Goal: Information Seeking & Learning: Learn about a topic

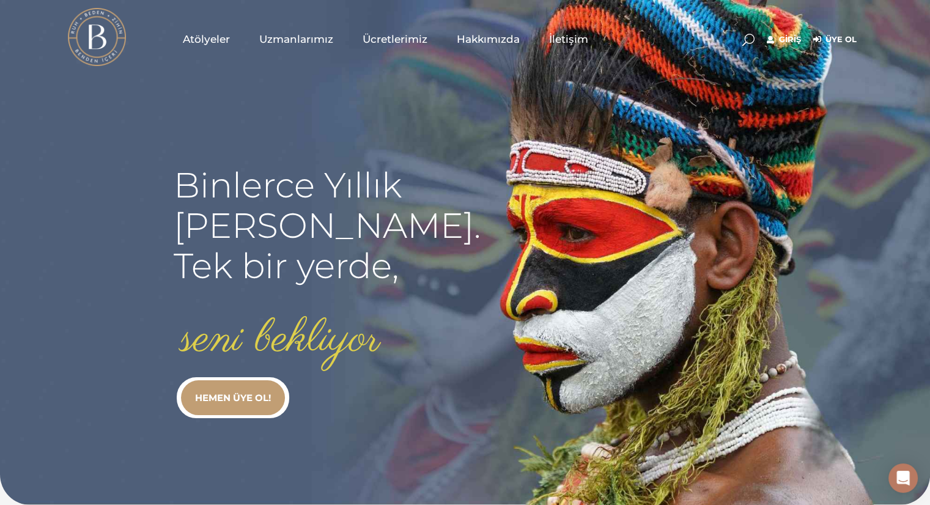
type input "[EMAIL_ADDRESS][DOMAIN_NAME]"
click at [793, 33] on link "Giriş" at bounding box center [784, 39] width 34 height 15
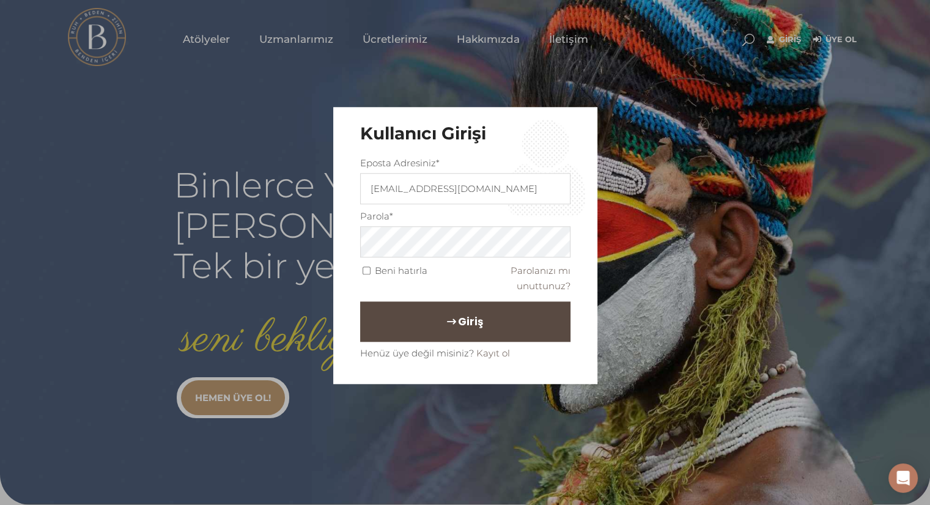
click at [458, 325] on span "Giriş" at bounding box center [470, 321] width 25 height 21
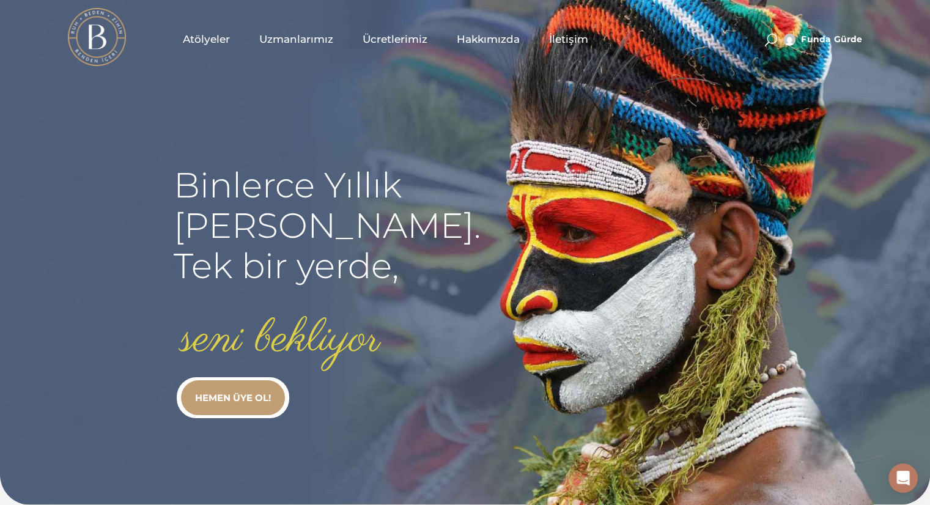
click at [210, 42] on span "Atölyeler" at bounding box center [206, 39] width 47 height 14
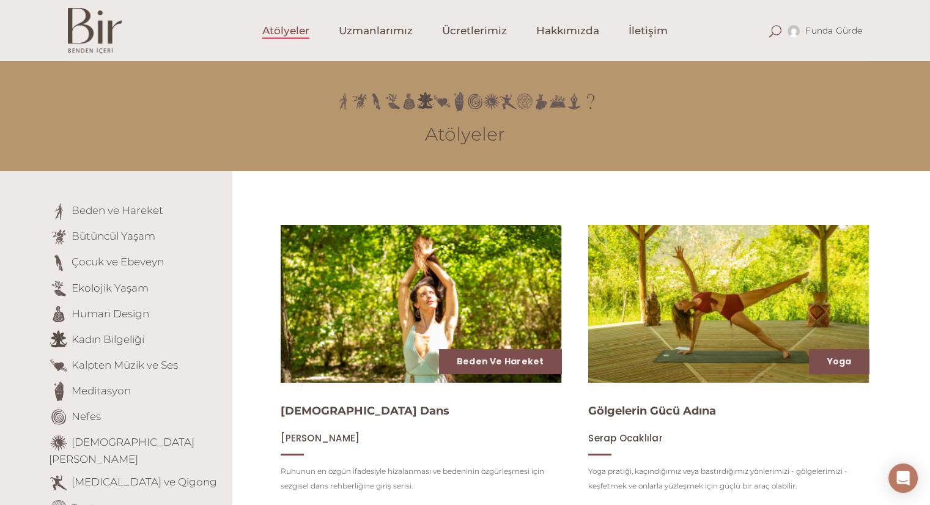
click at [773, 28] on span at bounding box center [775, 31] width 12 height 12
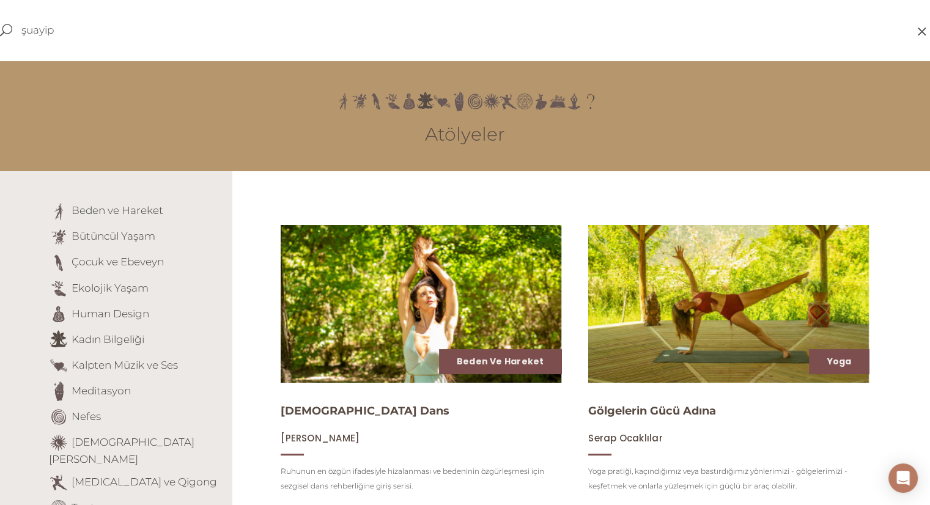
type input "şuayip"
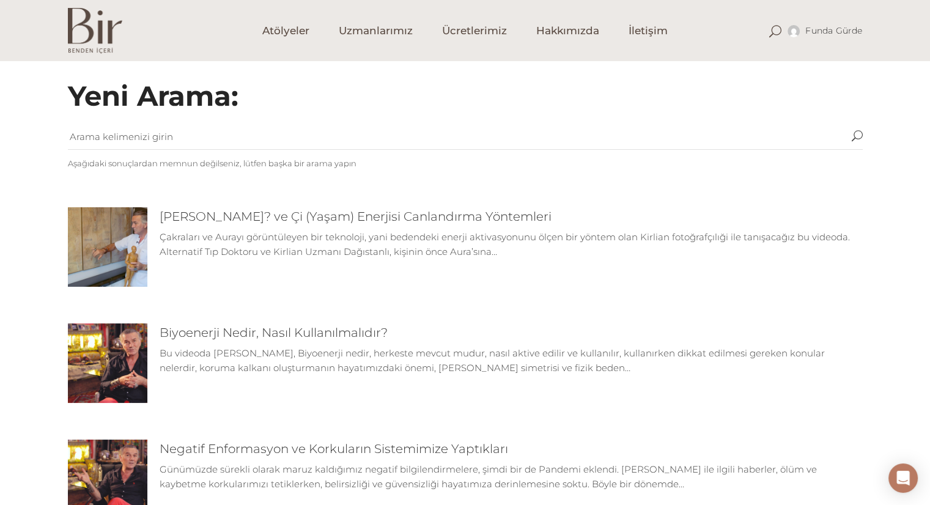
click at [125, 238] on img at bounding box center [107, 246] width 79 height 79
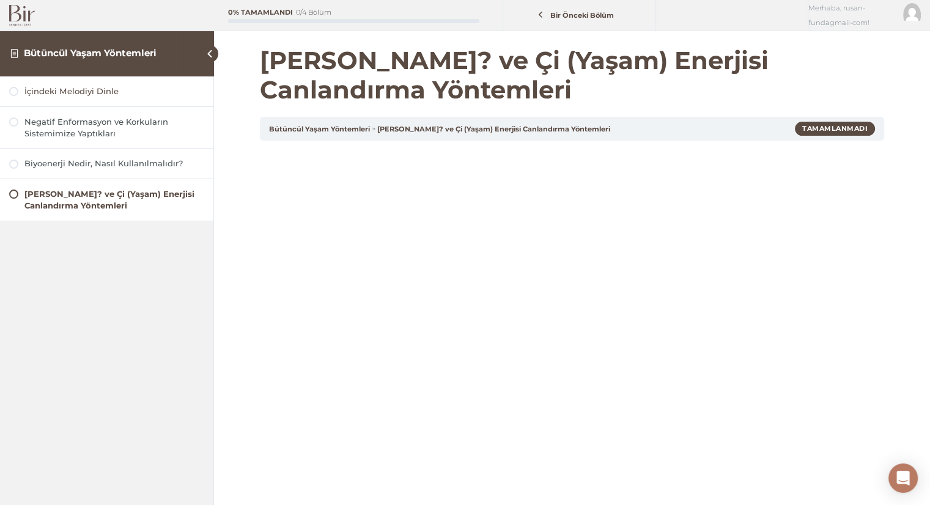
click at [103, 96] on div "İçindeki Melodiyi Dinle" at bounding box center [114, 92] width 180 height 12
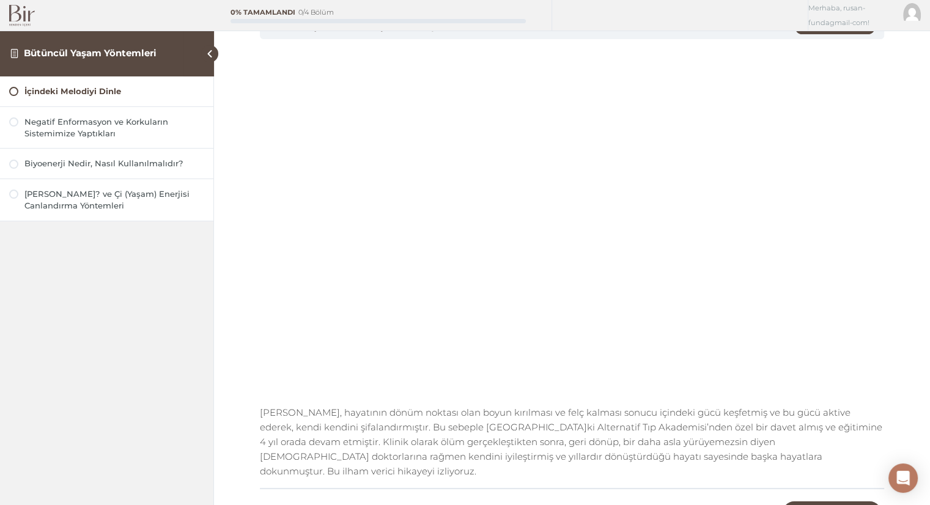
scroll to position [76, 0]
click at [169, 358] on div "İçindeki Melodiyi Dinle Negatif Enformasyon ve Korkuların Sistemimize Yaptıklar…" at bounding box center [106, 285] width 213 height 419
click at [75, 334] on div "İçindeki Melodiyi Dinle Negatif Enformasyon ve Korkuların Sistemimize Yaptıklar…" at bounding box center [106, 285] width 213 height 419
click at [22, 125] on link "Negatif Enformasyon ve Korkuların Sistemimize Yaptıkları" at bounding box center [106, 127] width 195 height 23
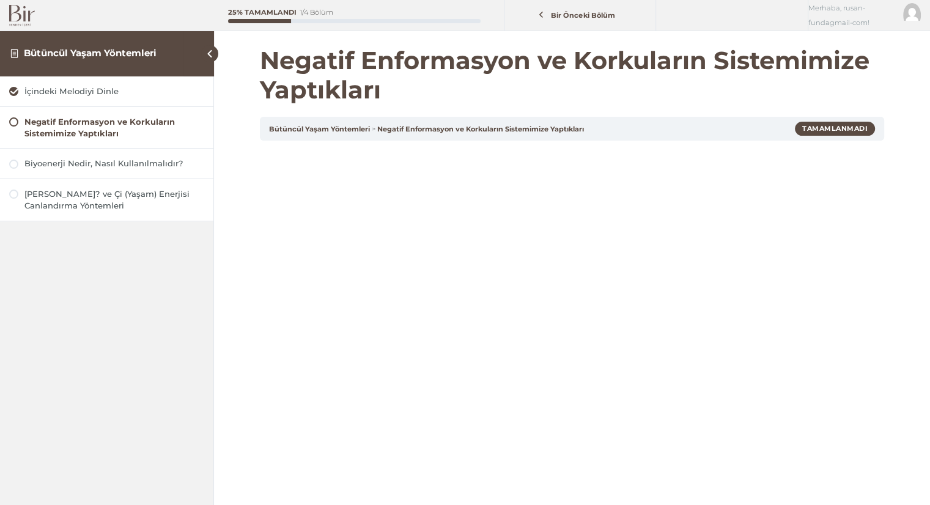
click at [20, 128] on link "Negatif Enformasyon ve Korkuların Sistemimize Yaptıkları" at bounding box center [106, 127] width 195 height 23
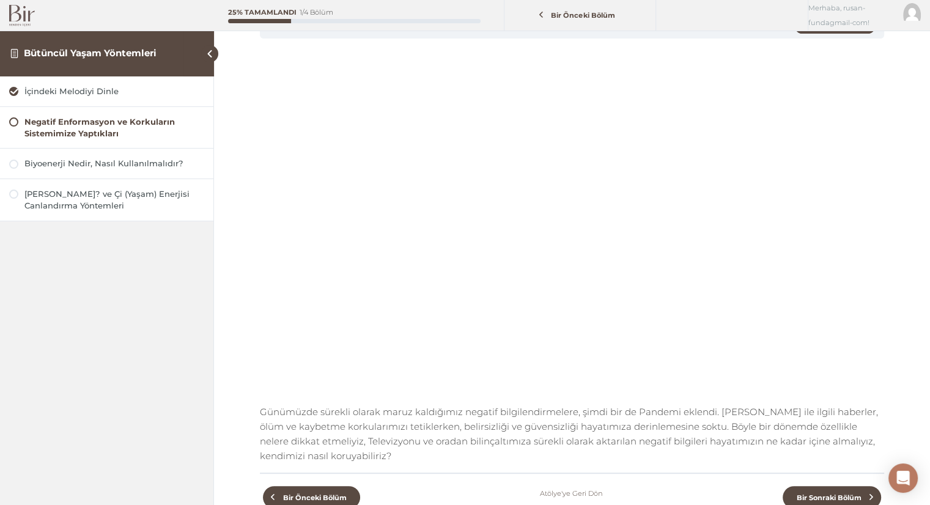
scroll to position [105, 0]
click at [149, 366] on div "İçindeki Melodiyi Dinle Negatif Enformasyon ve Korkuların Sistemimize Yaptıklar…" at bounding box center [106, 285] width 213 height 419
